Goal: Information Seeking & Learning: Learn about a topic

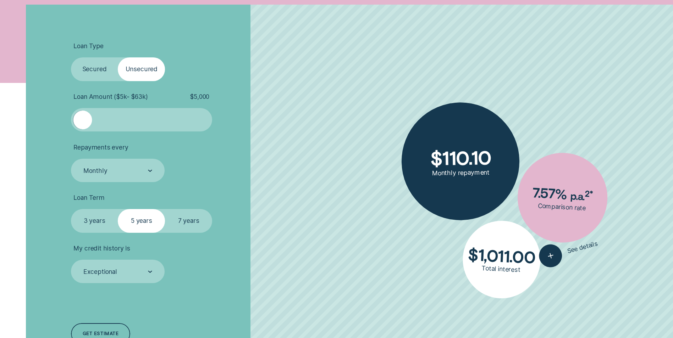
scroll to position [284, 0]
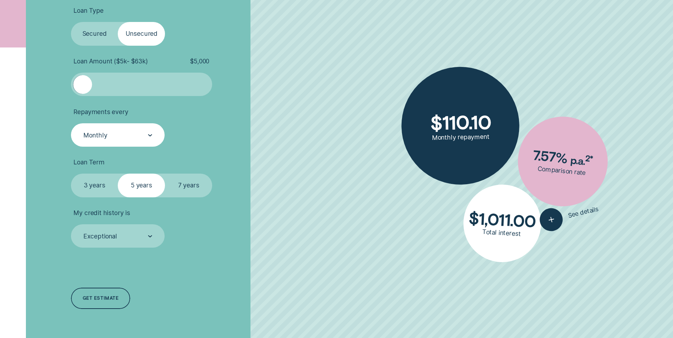
click at [122, 136] on div "Monthly" at bounding box center [118, 135] width 70 height 9
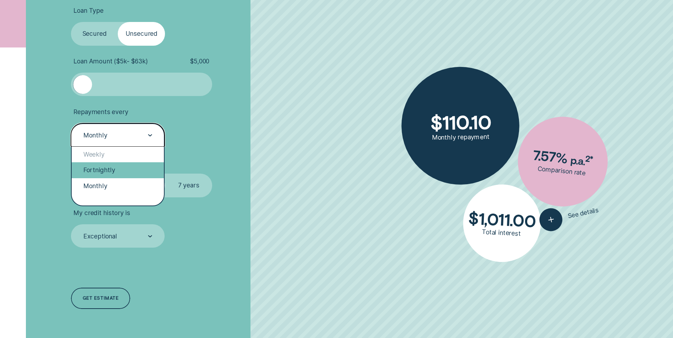
click at [111, 171] on div "Fortnightly" at bounding box center [118, 171] width 92 height 16
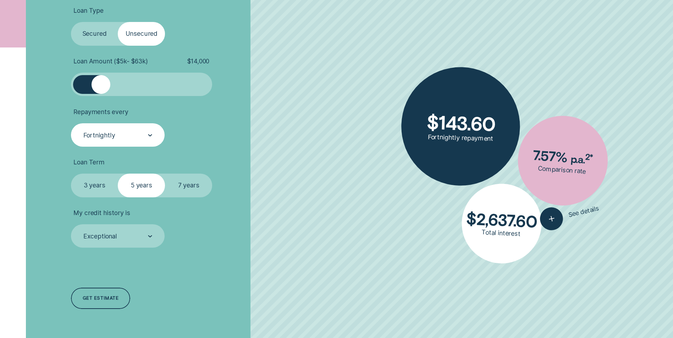
drag, startPoint x: 83, startPoint y: 89, endPoint x: 100, endPoint y: 89, distance: 16.7
click at [100, 89] on div at bounding box center [101, 84] width 19 height 19
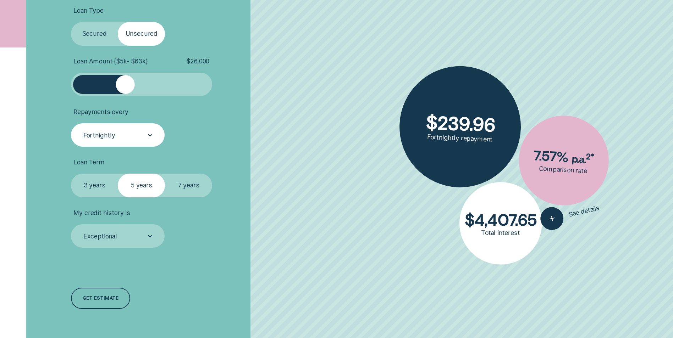
drag, startPoint x: 107, startPoint y: 81, endPoint x: 125, endPoint y: 82, distance: 18.2
click at [125, 82] on div at bounding box center [125, 84] width 19 height 19
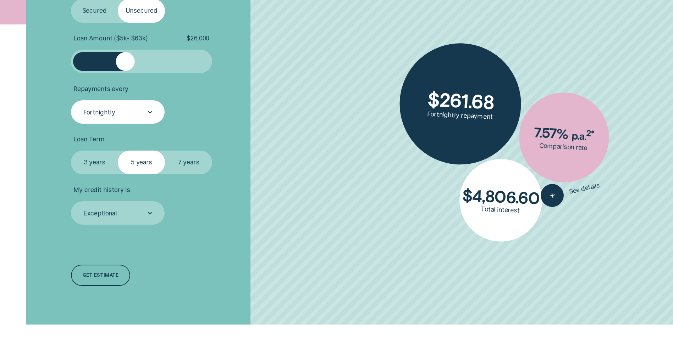
scroll to position [319, 0]
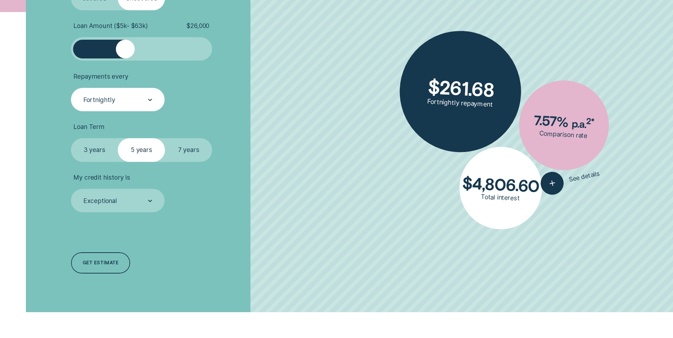
click at [180, 154] on label "7 years" at bounding box center [188, 149] width 47 height 23
click at [165, 138] on input "7 years" at bounding box center [165, 138] width 0 height 0
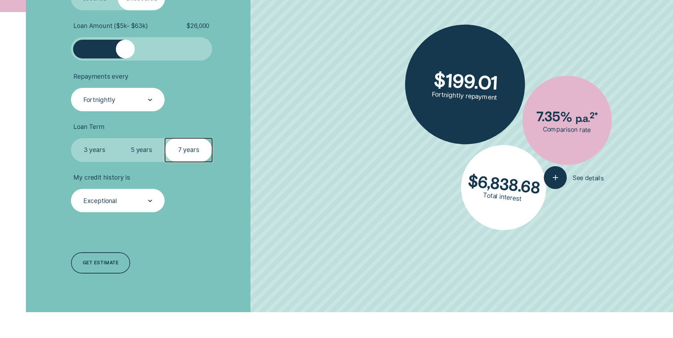
click at [105, 202] on div "Exceptional" at bounding box center [100, 201] width 34 height 8
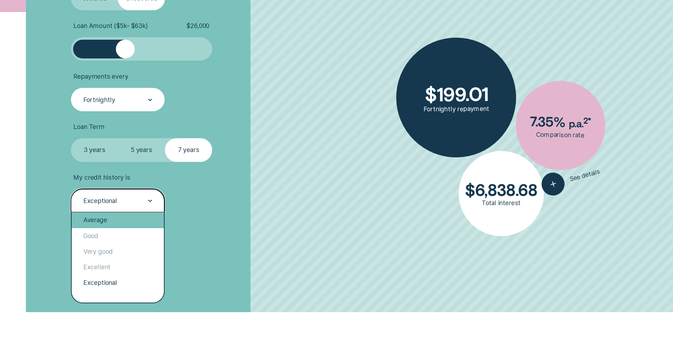
click at [100, 221] on div "Average" at bounding box center [118, 221] width 92 height 16
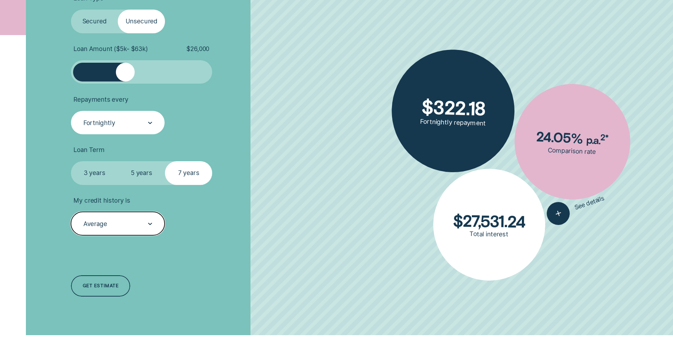
scroll to position [284, 0]
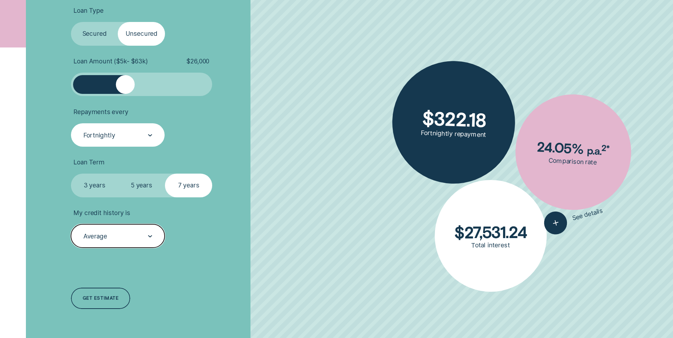
click at [94, 28] on label "Secured" at bounding box center [94, 33] width 47 height 23
click at [71, 22] on input "Secured" at bounding box center [71, 22] width 0 height 0
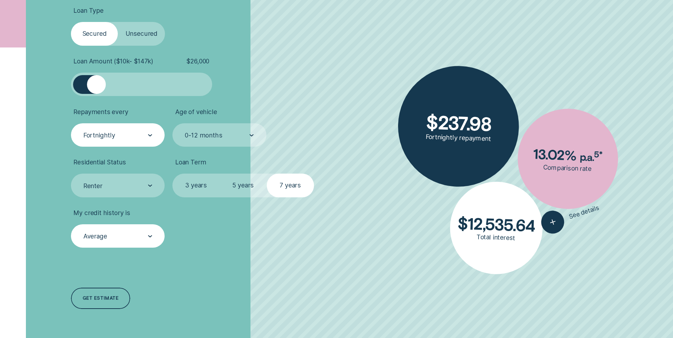
click at [146, 29] on label "Unsecured" at bounding box center [141, 33] width 47 height 23
click at [118, 22] on input "Unsecured" at bounding box center [118, 22] width 0 height 0
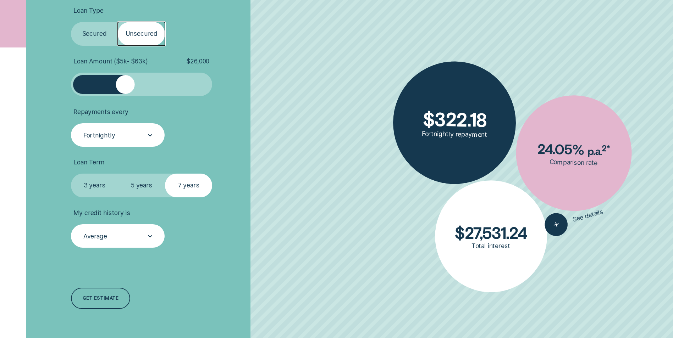
click at [138, 180] on label "5 years" at bounding box center [141, 185] width 47 height 23
click at [118, 174] on input "5 years" at bounding box center [118, 174] width 0 height 0
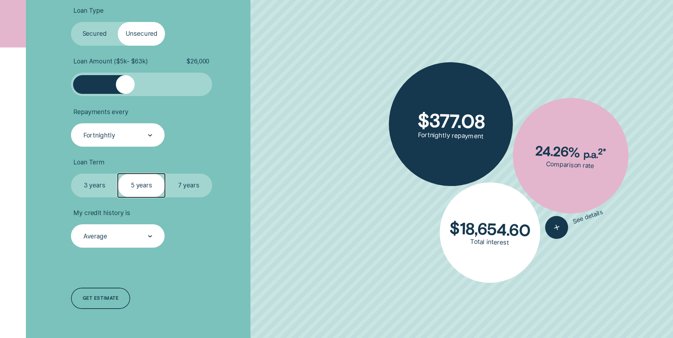
click at [185, 182] on label "7 years" at bounding box center [188, 185] width 47 height 23
click at [165, 174] on input "7 years" at bounding box center [165, 174] width 0 height 0
